Goal: Task Accomplishment & Management: Complete application form

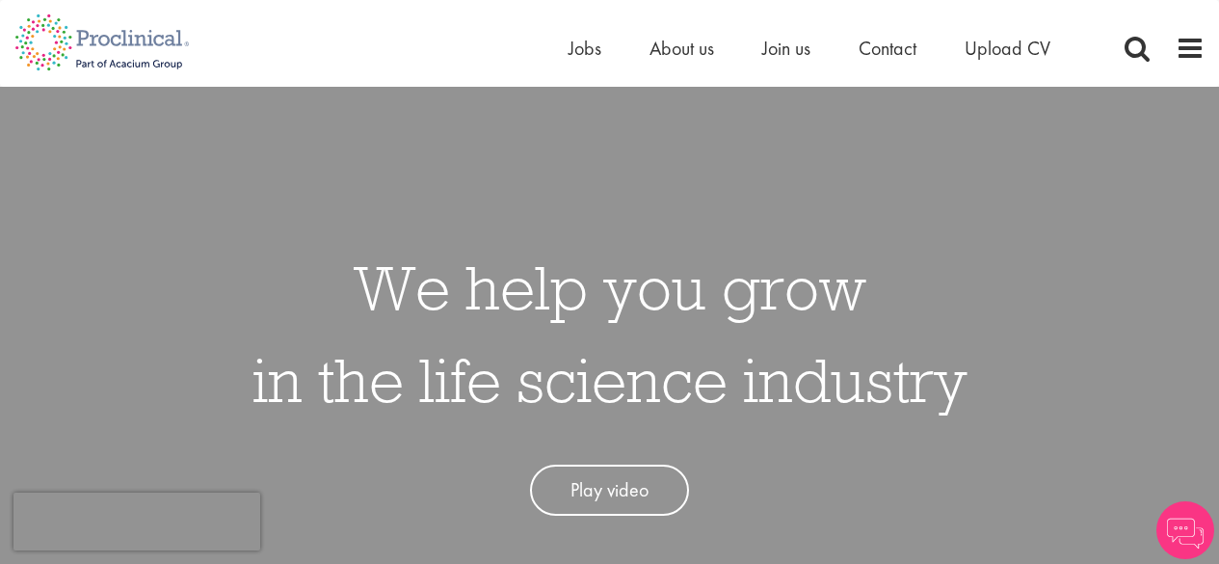
click at [768, 53] on span "Join us" at bounding box center [786, 48] width 48 height 25
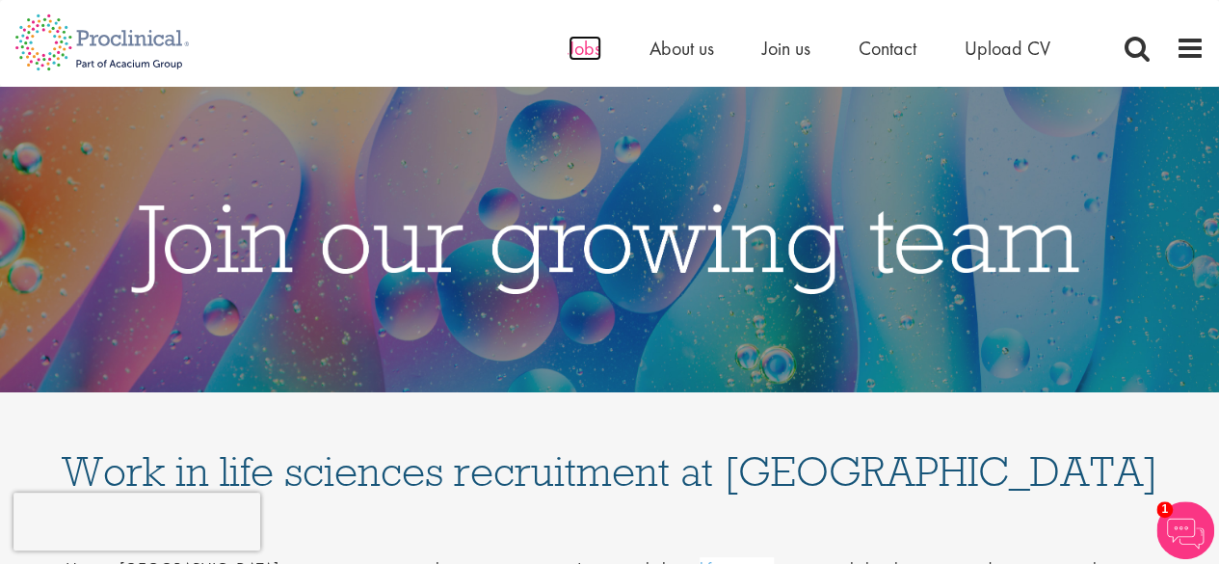
click at [584, 52] on span "Jobs" at bounding box center [584, 48] width 33 height 25
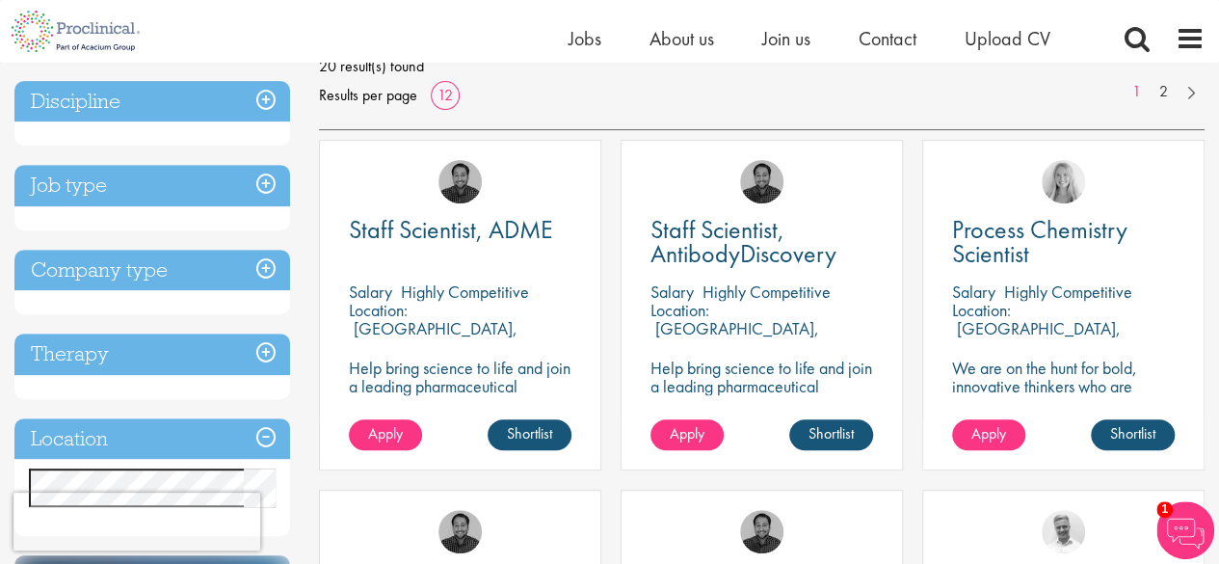
scroll to position [385, 0]
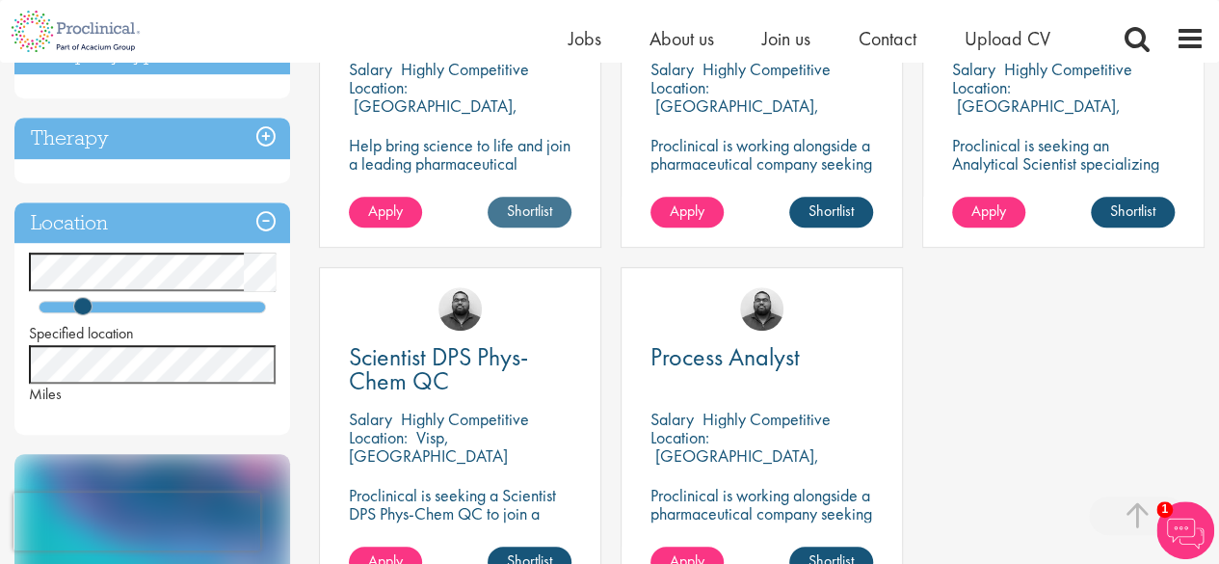
scroll to position [578, 0]
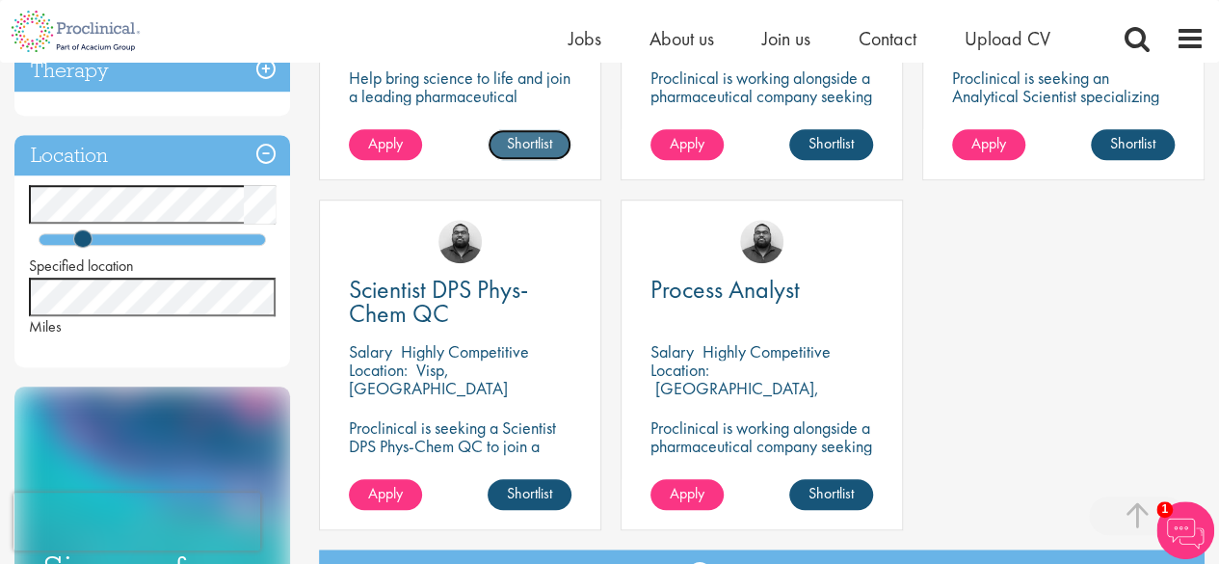
click at [543, 145] on link "Shortlist" at bounding box center [530, 144] width 84 height 31
click at [537, 154] on link "Shortlisted" at bounding box center [521, 144] width 99 height 31
click at [372, 145] on span "Apply" at bounding box center [385, 143] width 35 height 20
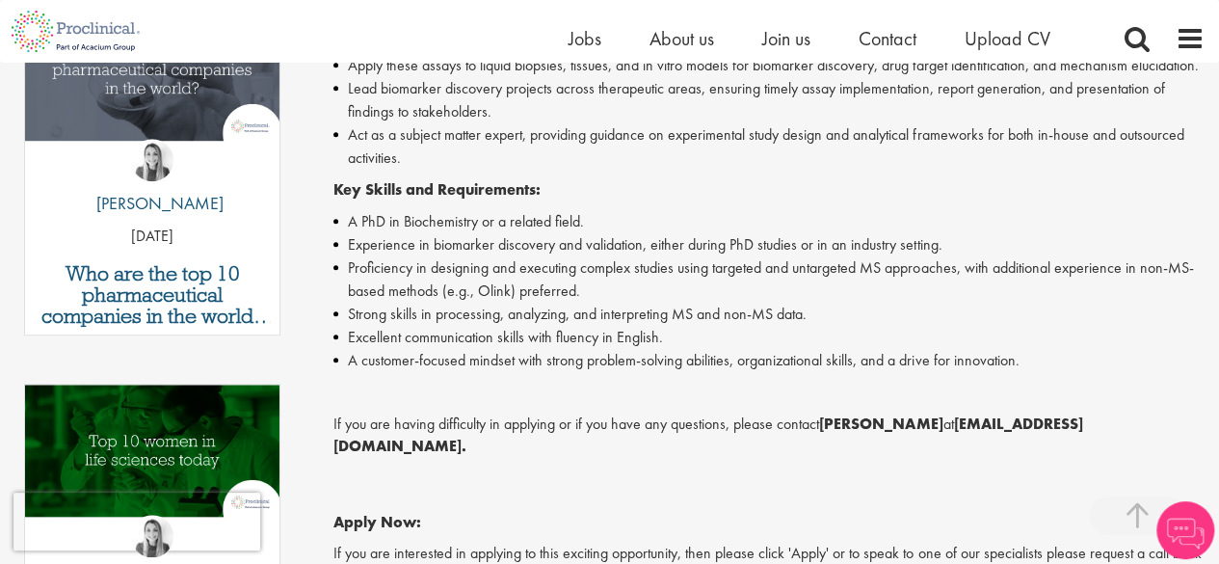
scroll to position [1060, 0]
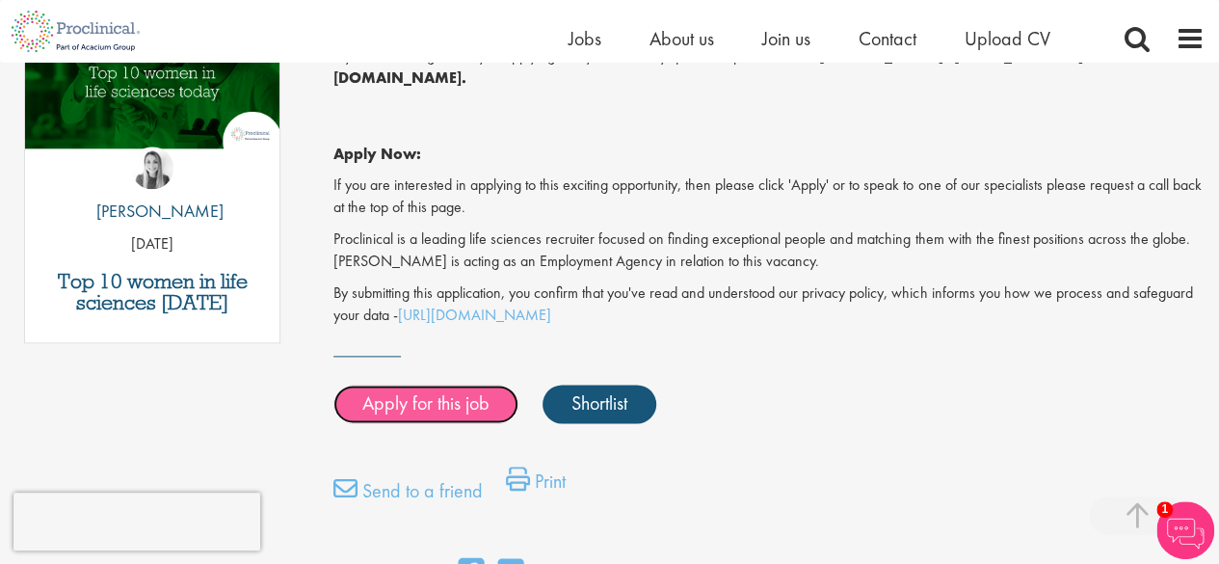
click at [453, 412] on link "Apply for this job" at bounding box center [425, 403] width 185 height 39
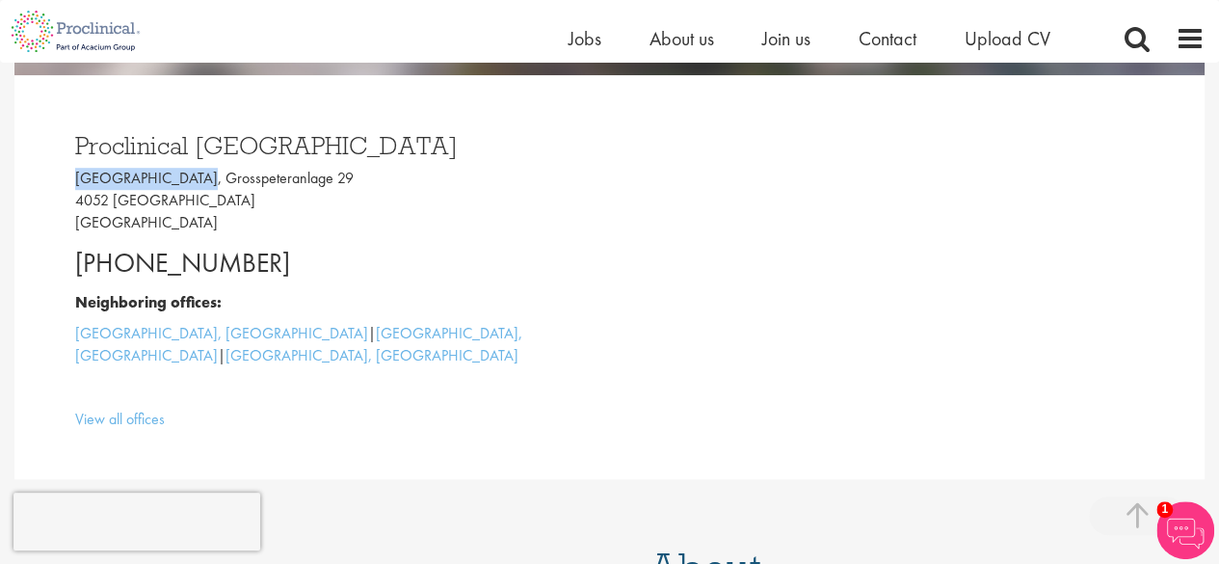
drag, startPoint x: 75, startPoint y: 174, endPoint x: 181, endPoint y: 171, distance: 106.0
click at [181, 171] on p "[GEOGRAPHIC_DATA], [STREET_ADDRESS]" at bounding box center [335, 201] width 520 height 66
click at [170, 179] on p "[GEOGRAPHIC_DATA], [STREET_ADDRESS]" at bounding box center [335, 201] width 520 height 66
drag, startPoint x: 74, startPoint y: 180, endPoint x: 179, endPoint y: 179, distance: 105.0
click at [179, 179] on p "[GEOGRAPHIC_DATA], [STREET_ADDRESS]" at bounding box center [335, 201] width 520 height 66
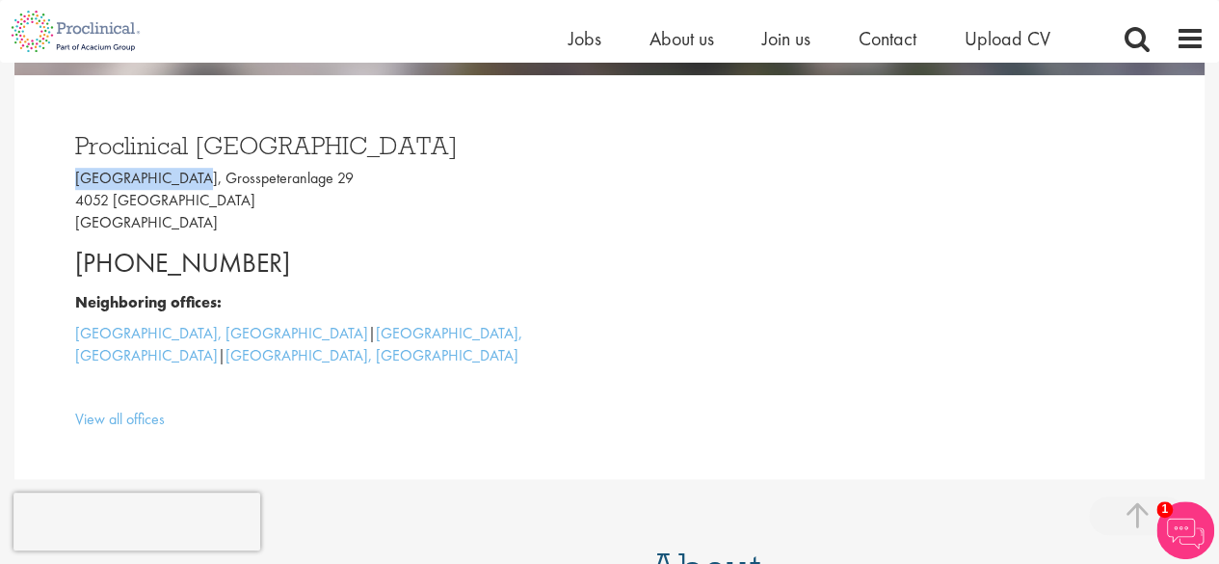
copy p "[GEOGRAPHIC_DATA]"
drag, startPoint x: 191, startPoint y: 177, endPoint x: 295, endPoint y: 182, distance: 104.2
click at [295, 182] on p "[GEOGRAPHIC_DATA], [STREET_ADDRESS]" at bounding box center [335, 201] width 520 height 66
copy p "Grosspeteranlage"
